Goal: Use online tool/utility: Utilize a website feature to perform a specific function

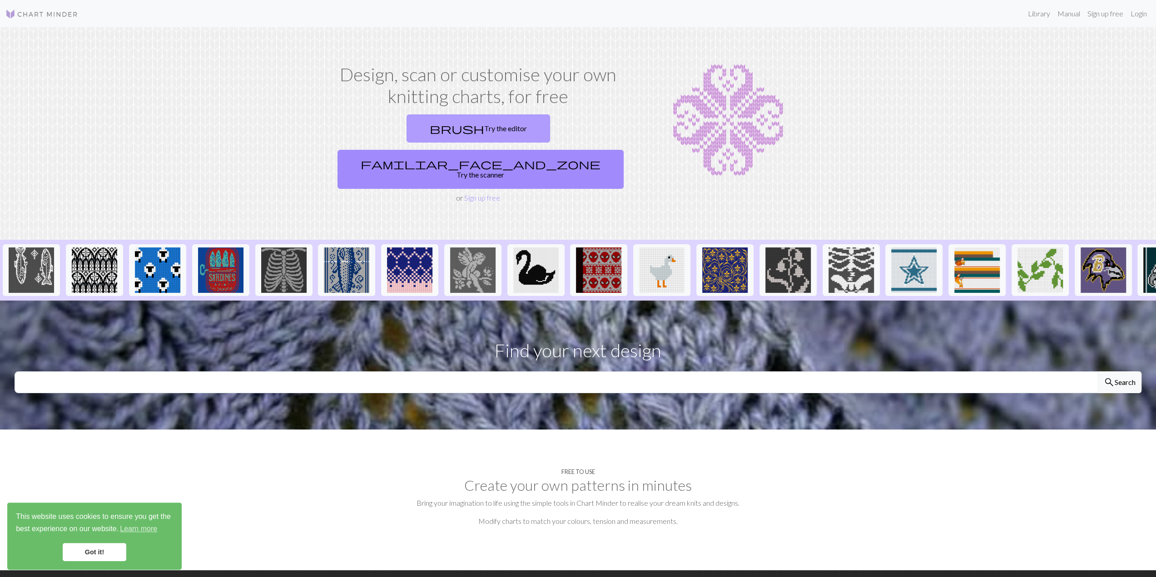
click at [418, 125] on link "brush Try the editor" at bounding box center [479, 128] width 144 height 28
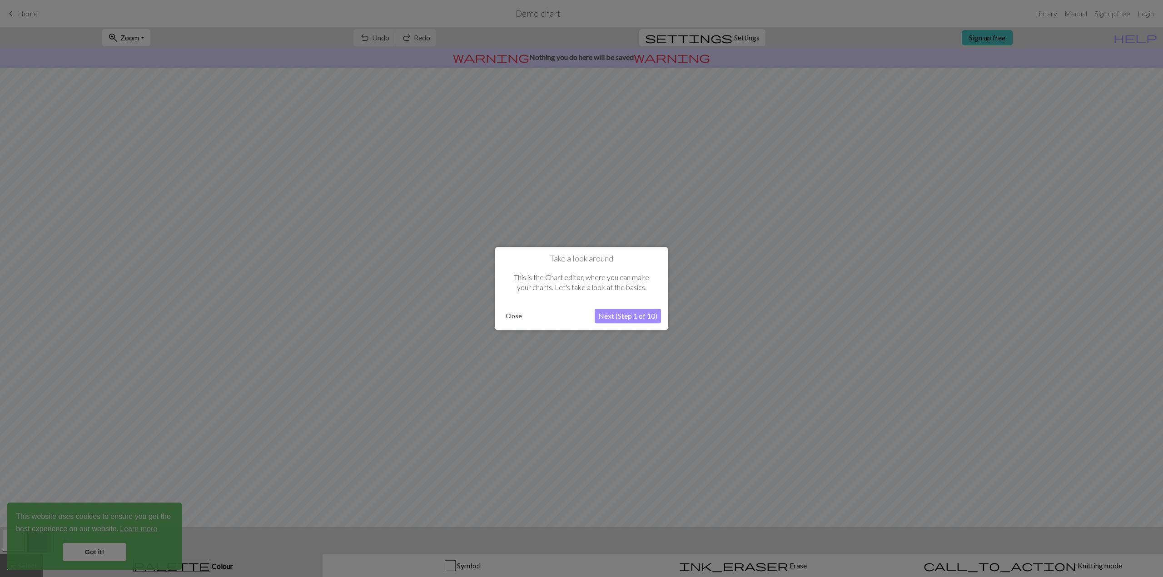
click at [602, 316] on button "Next (Step 1 of 10)" at bounding box center [628, 316] width 66 height 15
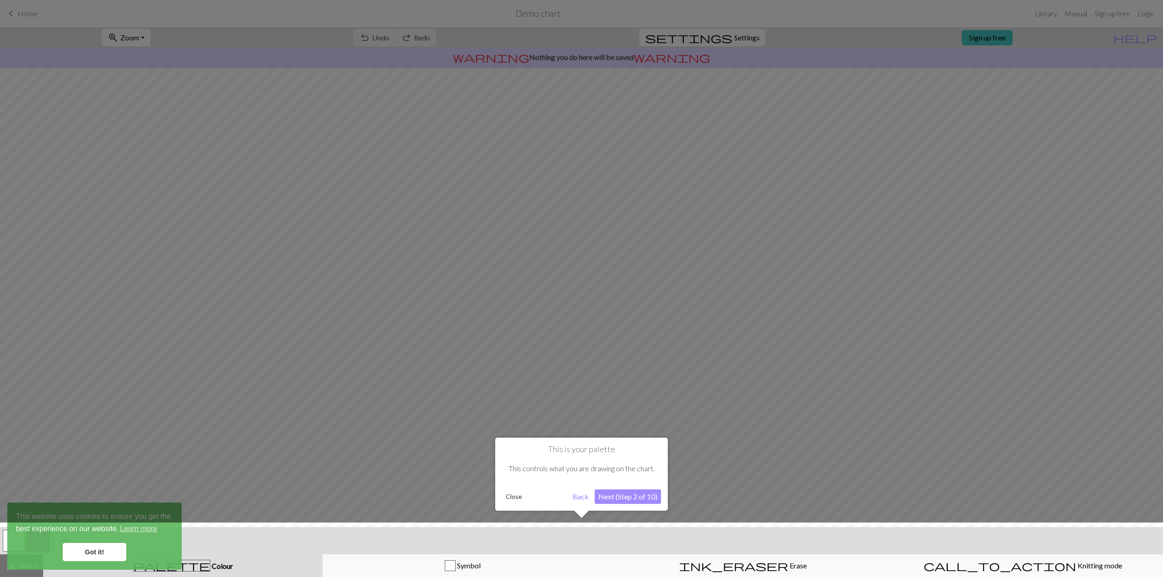
click at [613, 499] on button "Next (Step 2 of 10)" at bounding box center [628, 497] width 66 height 15
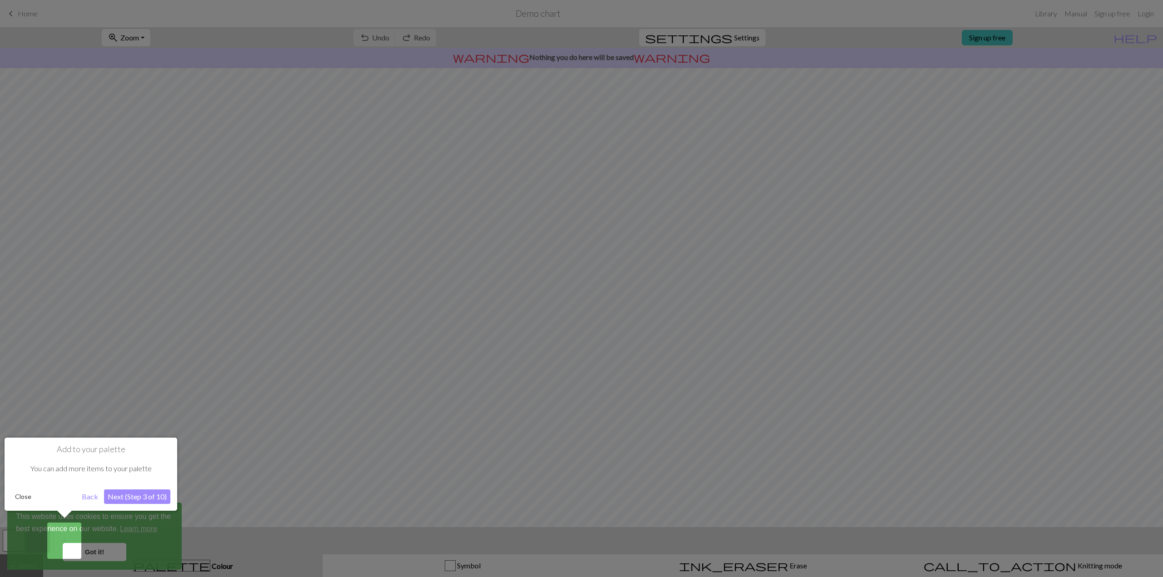
click at [124, 493] on button "Next (Step 3 of 10)" at bounding box center [137, 497] width 66 height 15
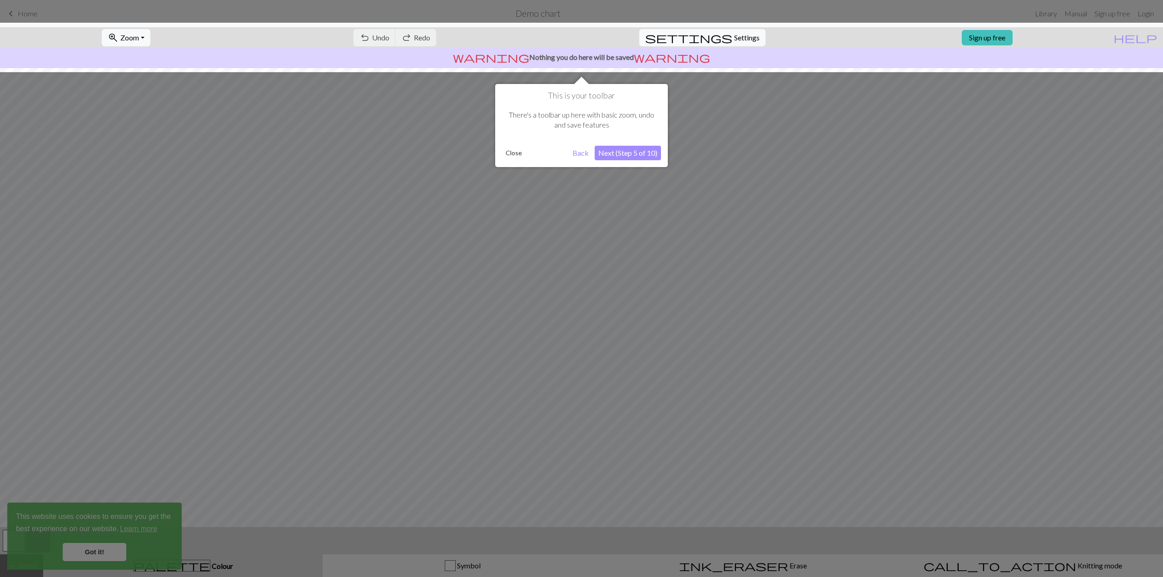
click at [517, 150] on button "Close" at bounding box center [514, 153] width 24 height 14
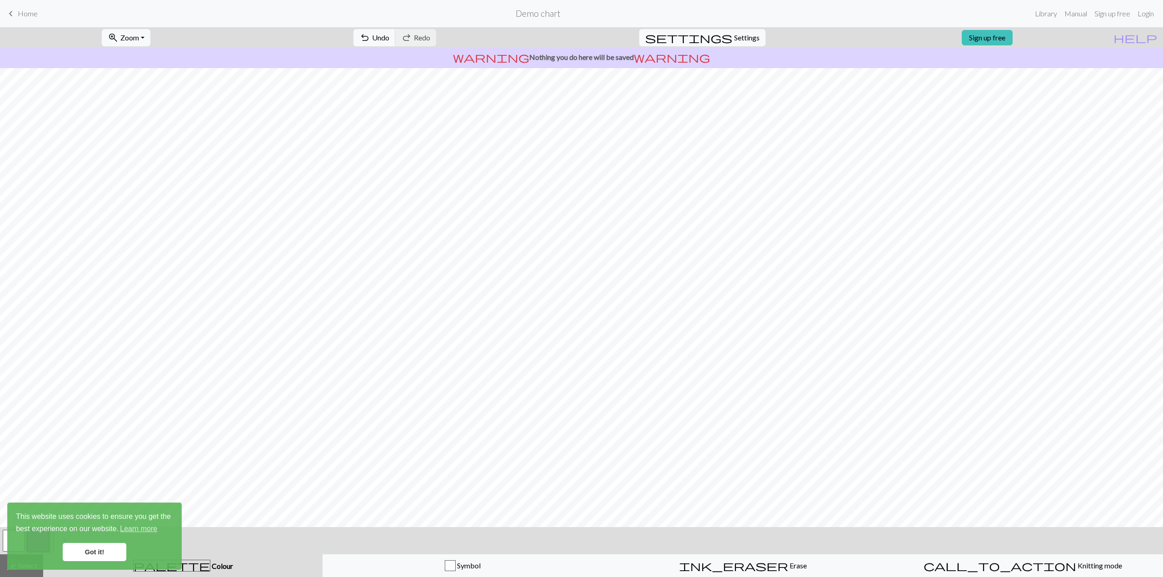
click at [85, 554] on link "Got it!" at bounding box center [95, 552] width 64 height 18
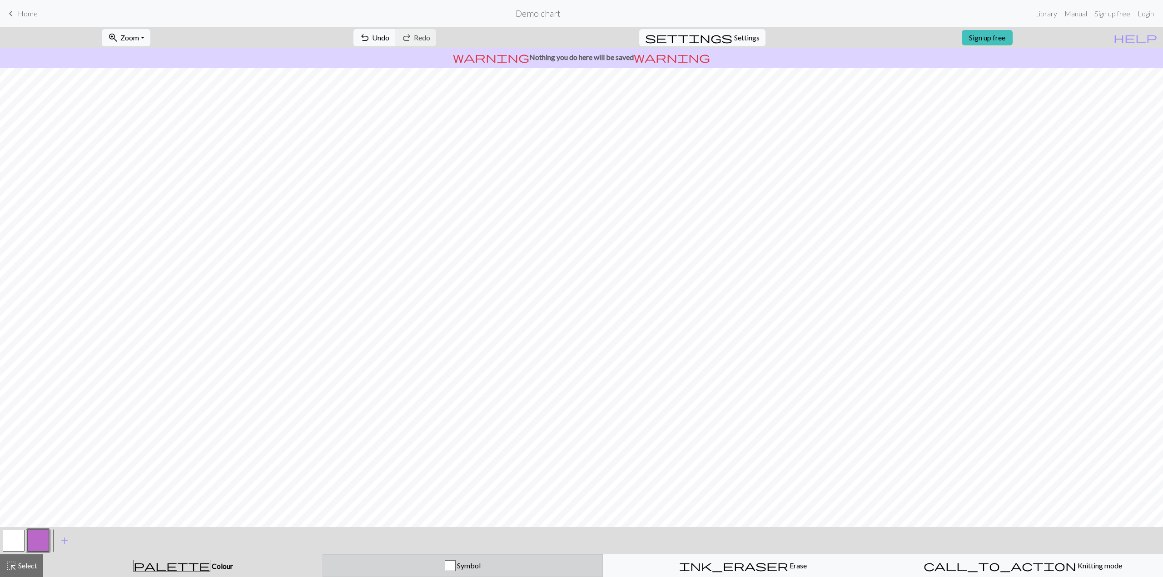
click at [450, 570] on div "button" at bounding box center [450, 566] width 11 height 11
click at [196, 576] on button "palette Colour Colour" at bounding box center [183, 566] width 280 height 23
drag, startPoint x: 456, startPoint y: 564, endPoint x: 310, endPoint y: 536, distance: 149.0
click at [455, 564] on div "Symbol" at bounding box center [462, 566] width 269 height 11
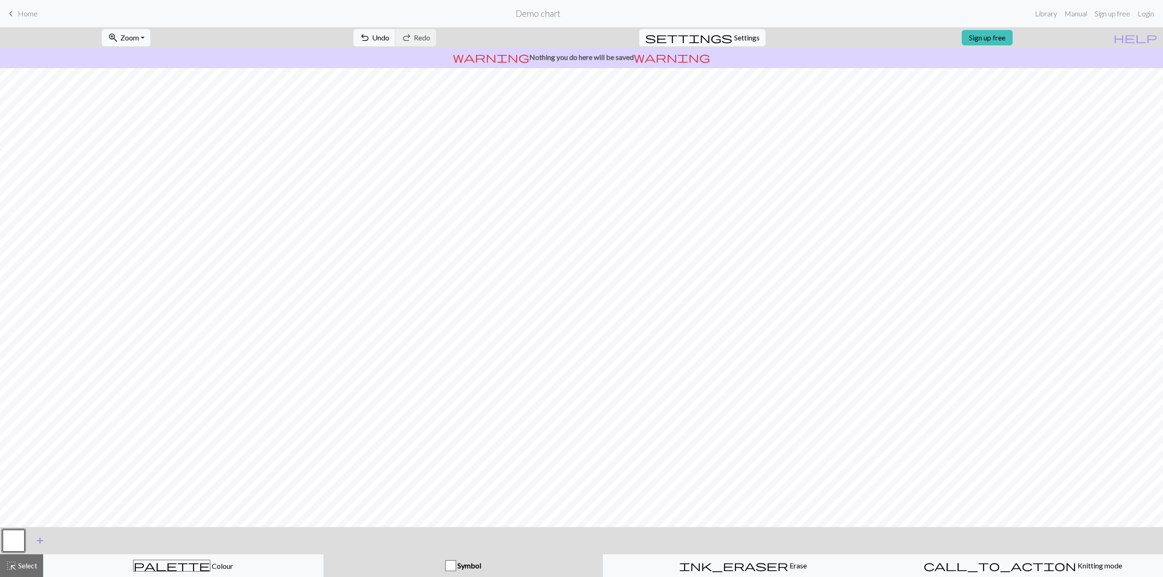
click at [41, 547] on span "add" at bounding box center [40, 541] width 11 height 13
click at [63, 542] on span "add" at bounding box center [64, 541] width 11 height 13
click at [41, 536] on button "button" at bounding box center [38, 541] width 22 height 22
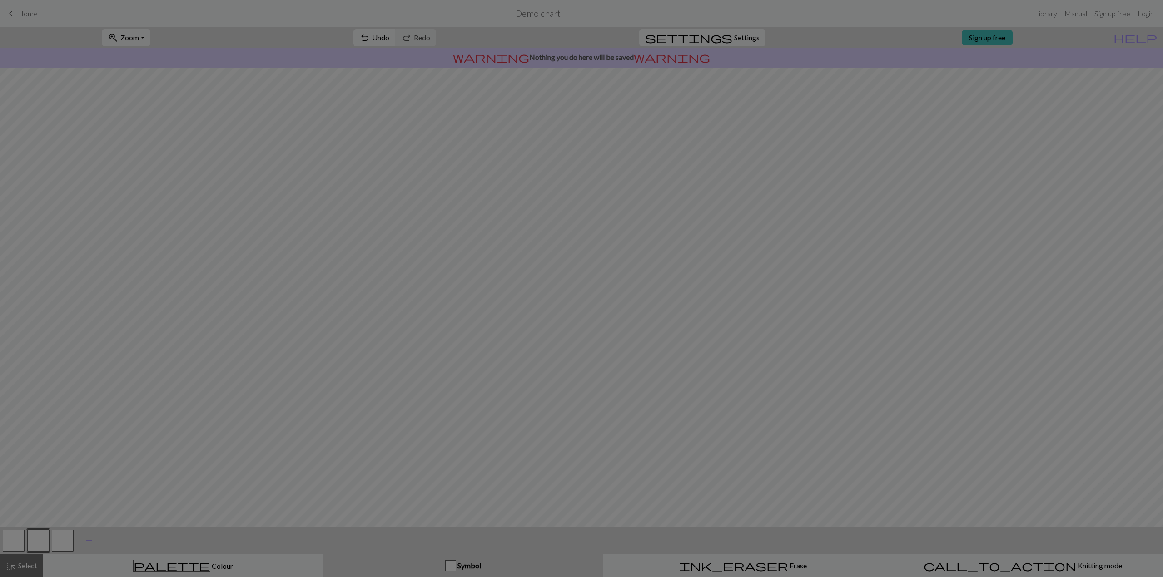
click at [38, 535] on div "Edit symbol Name d f g h j k p s t F H J O P T / | 0 1 2 3 4 5 6 7 8 9 e m n G …" at bounding box center [581, 288] width 1163 height 577
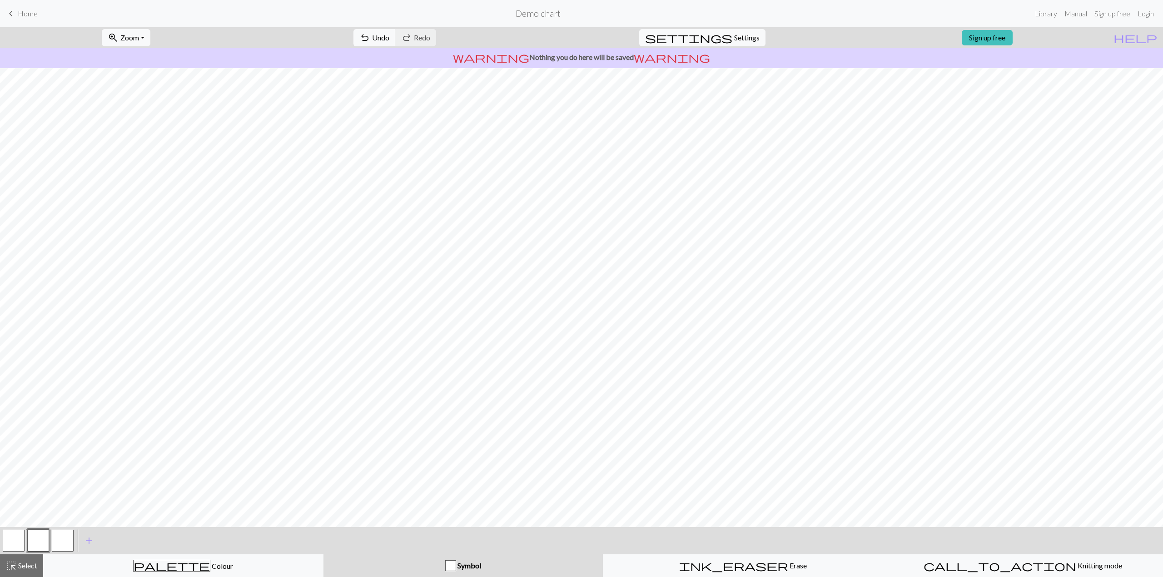
click at [38, 535] on button "button" at bounding box center [38, 541] width 22 height 22
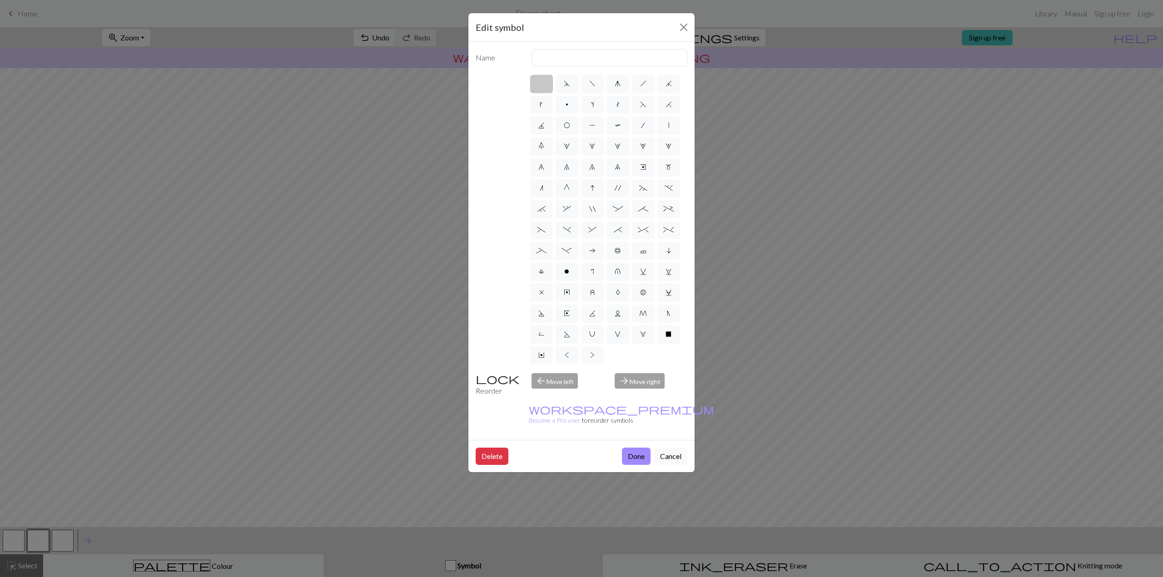
click at [94, 277] on div "Edit symbol Name d f g h j k p s t F H J O P T / | 0 1 2 3 4 5 6 7 8 9 e m n G …" at bounding box center [581, 288] width 1163 height 577
